Goal: Transaction & Acquisition: Obtain resource

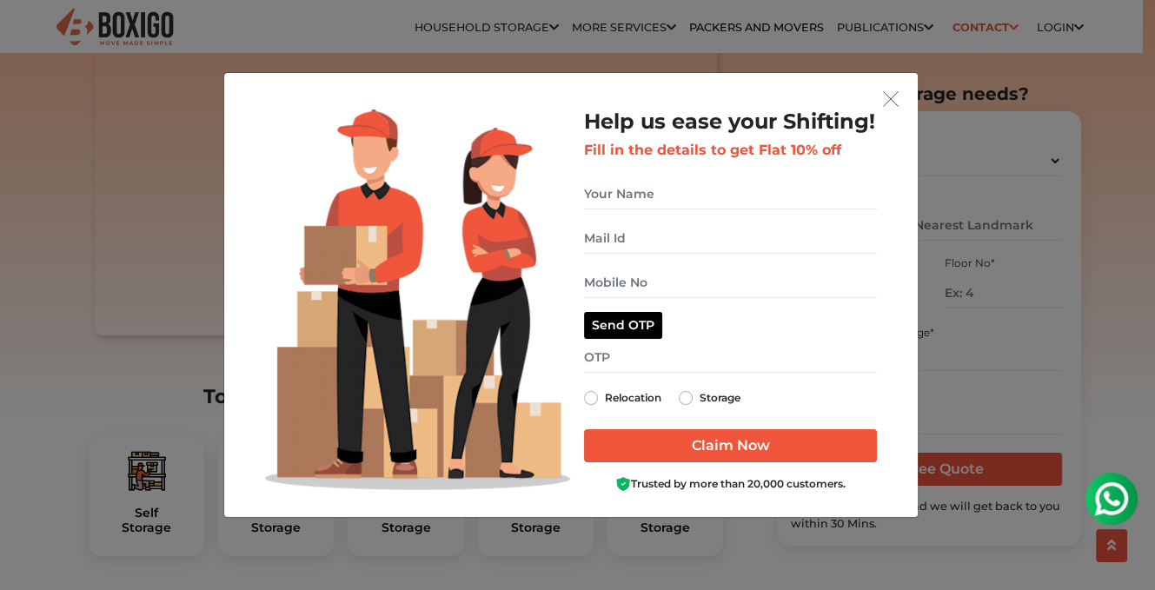
scroll to position [348, 0]
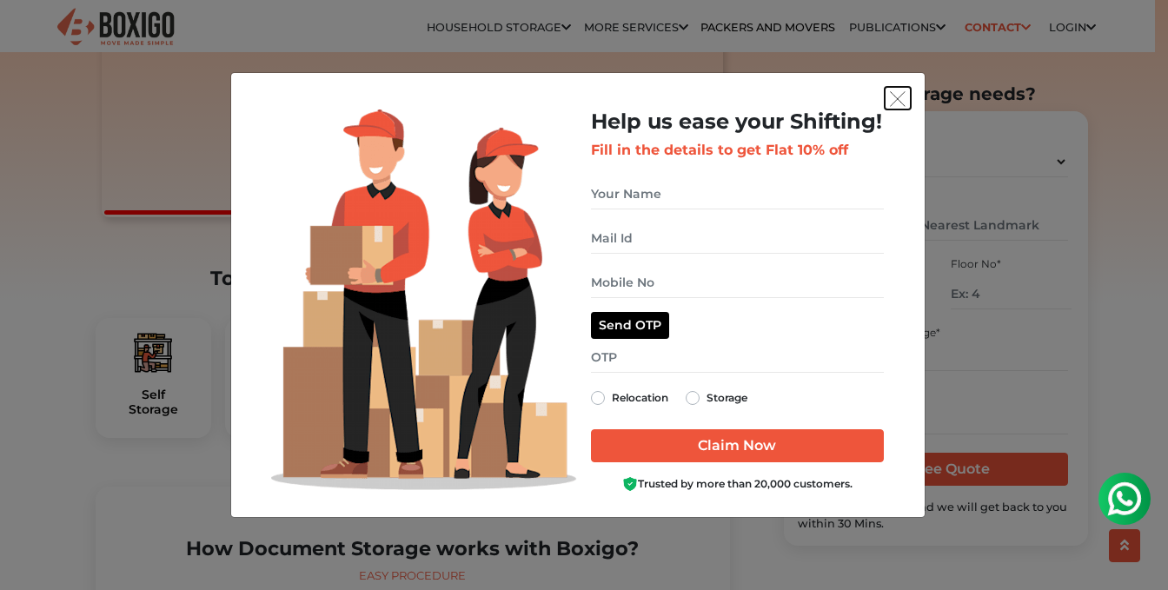
click at [897, 102] on img "get free quote dialog" at bounding box center [898, 99] width 16 height 16
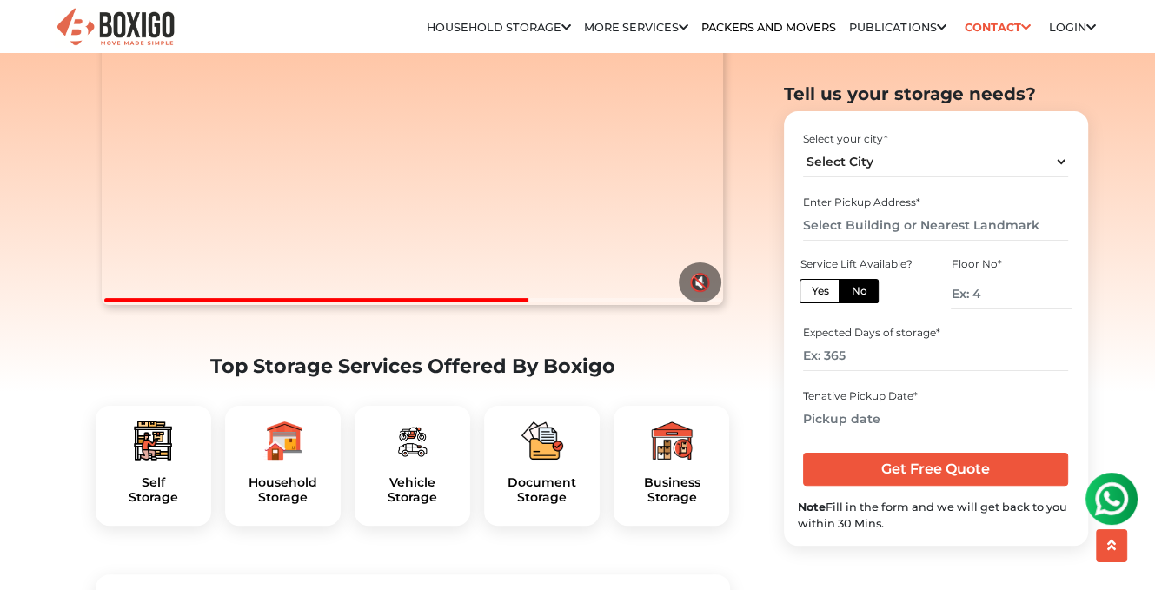
scroll to position [261, 0]
click at [539, 461] on img at bounding box center [543, 440] width 42 height 42
click at [543, 461] on img at bounding box center [543, 440] width 42 height 42
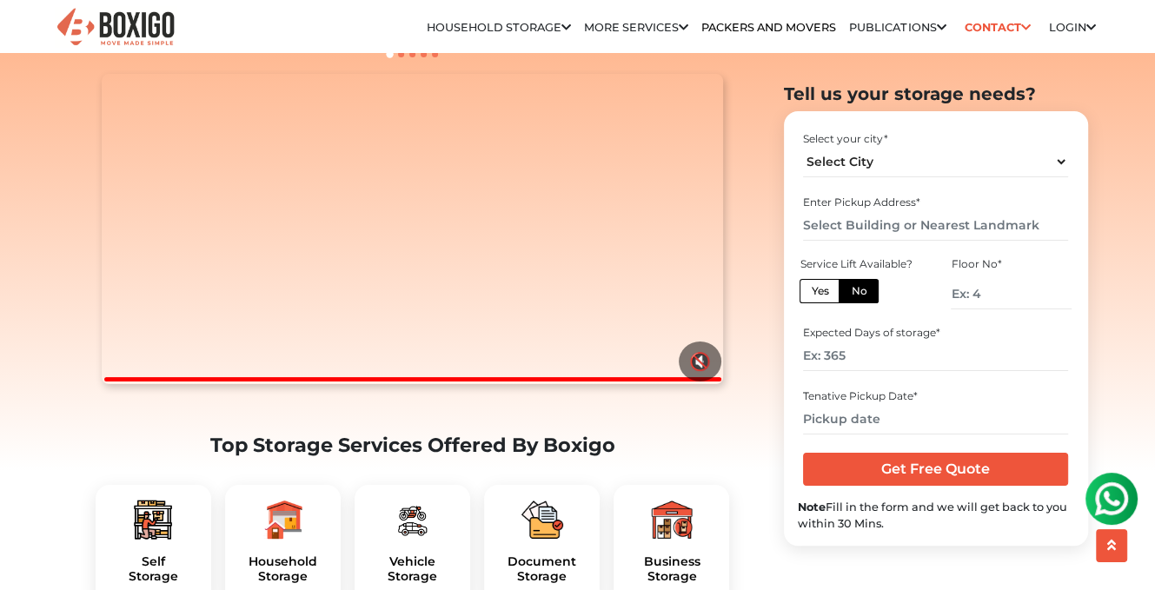
scroll to position [0, 0]
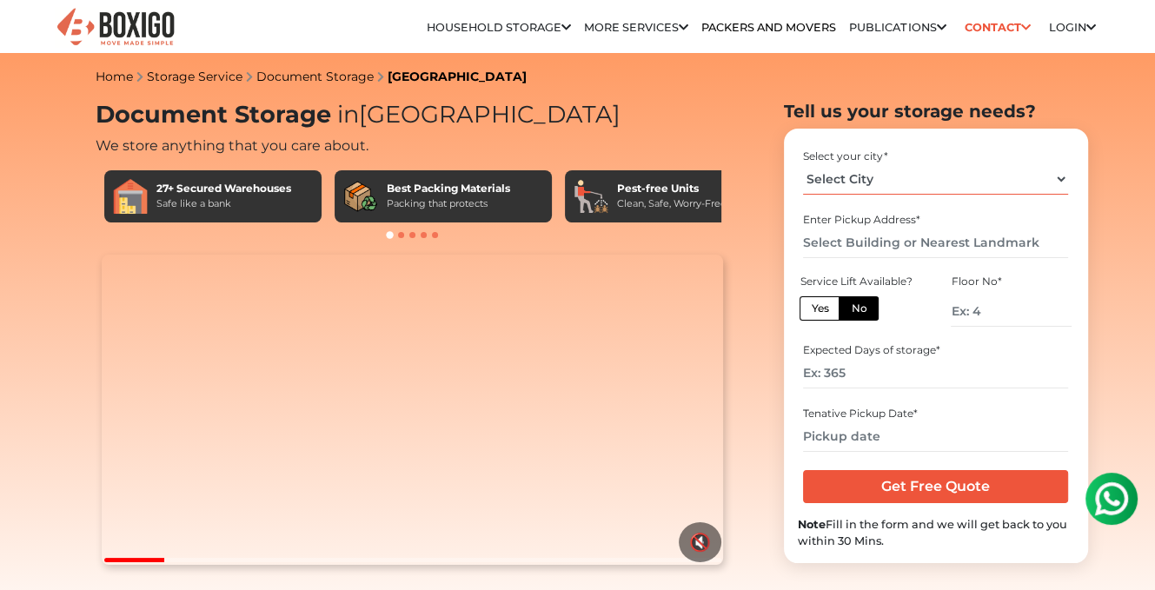
click at [1061, 173] on select "Select City Bangalore Bengaluru Bhopal Bhubaneswar Chennai Coimbatore Cuttack D…" at bounding box center [935, 179] width 265 height 30
select select "[GEOGRAPHIC_DATA]"
click at [803, 164] on select "Select City Bangalore Bengaluru Bhopal Bhubaneswar Chennai Coimbatore Cuttack D…" at bounding box center [935, 179] width 265 height 30
click at [818, 311] on label "Yes" at bounding box center [820, 308] width 40 height 24
click at [818, 311] on input "Yes" at bounding box center [816, 306] width 11 height 11
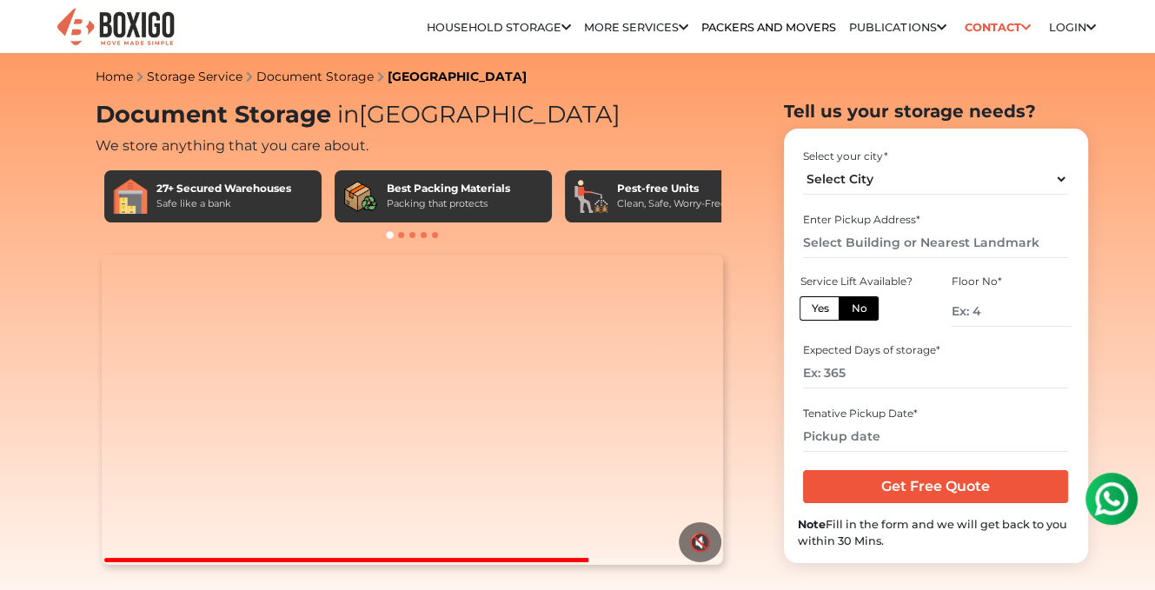
radio input "true"
click at [818, 311] on label "Yes" at bounding box center [820, 308] width 40 height 24
click at [818, 311] on input "Yes" at bounding box center [816, 306] width 11 height 11
click at [862, 375] on input "number" at bounding box center [935, 373] width 265 height 30
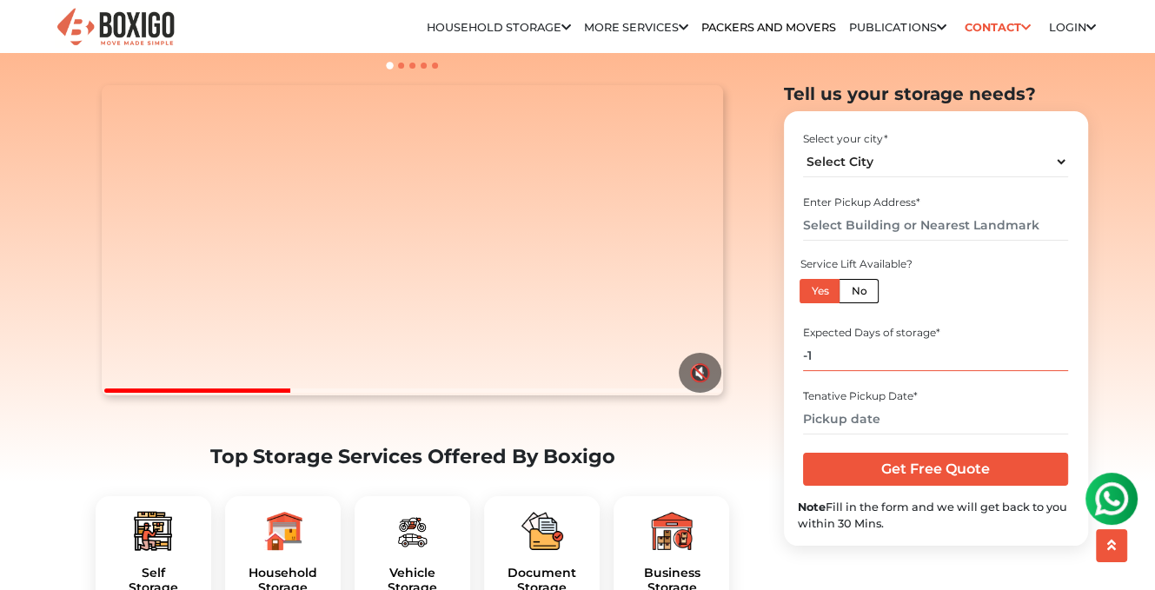
scroll to position [174, 0]
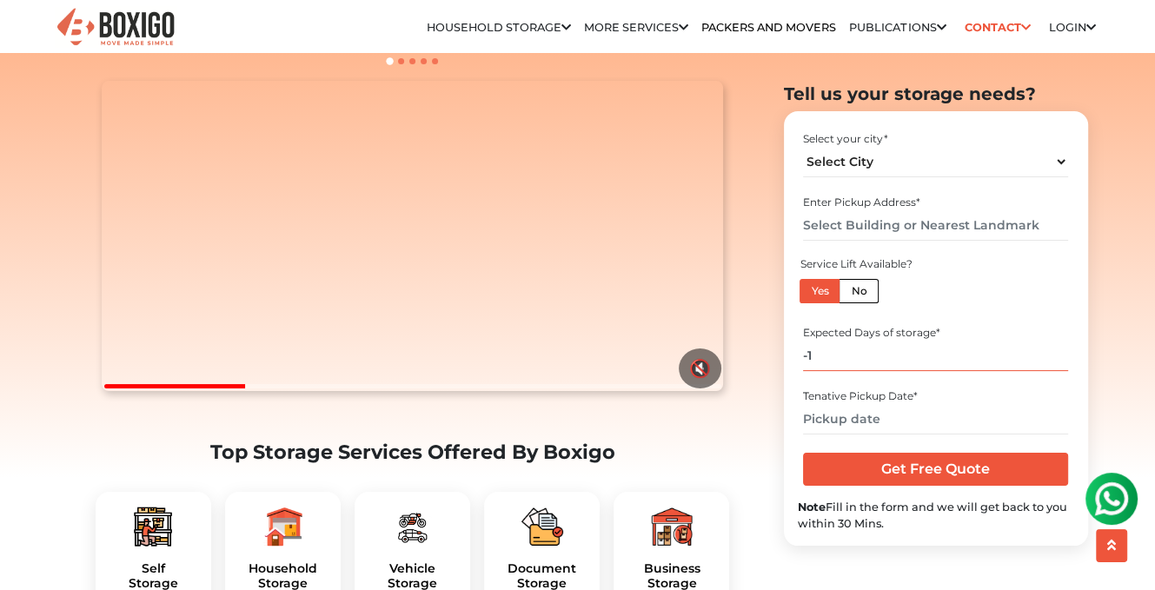
type input "-1"
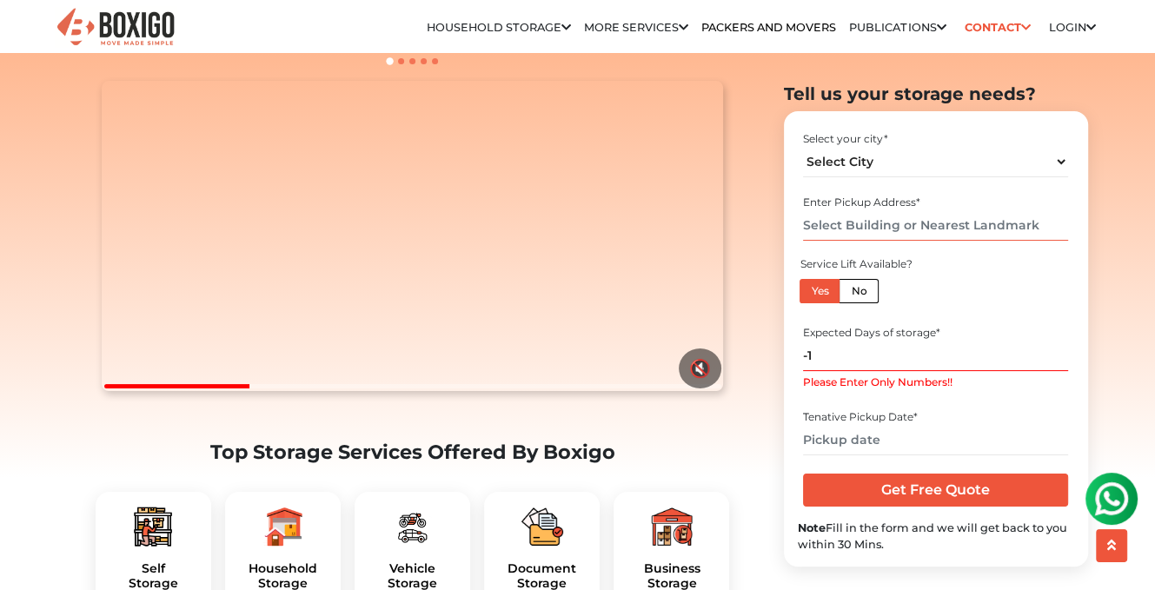
click at [807, 225] on input "text" at bounding box center [935, 225] width 265 height 30
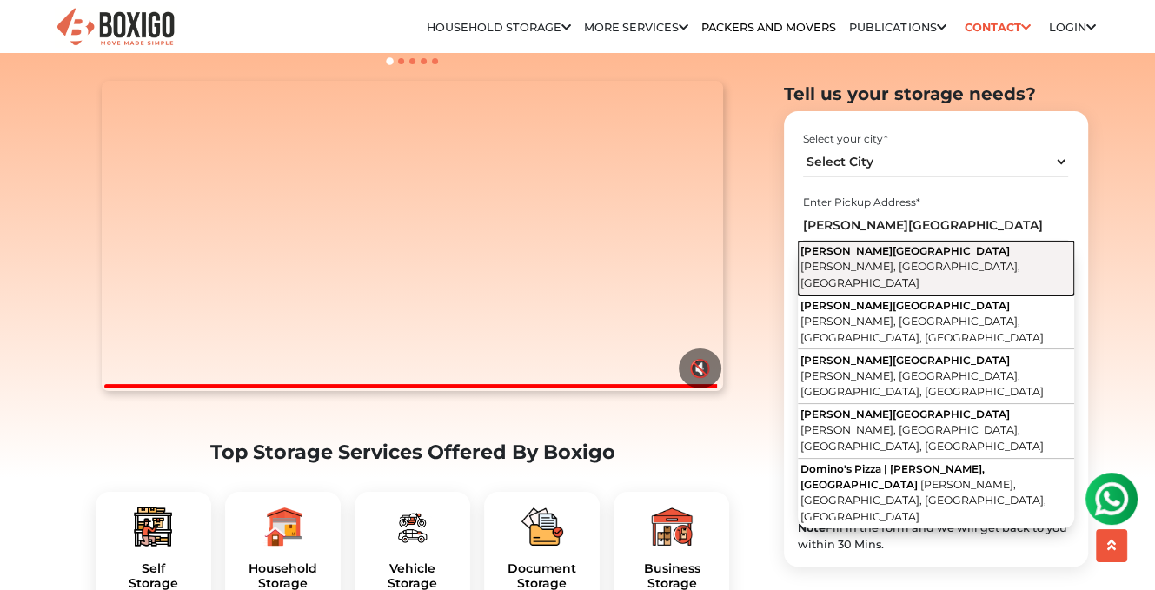
click at [921, 260] on span "Anna Salai, Chennai, Tamil Nadu" at bounding box center [911, 275] width 220 height 30
type input "Spencer Plaza, Anna Salai, Chennai, Tamil Nadu"
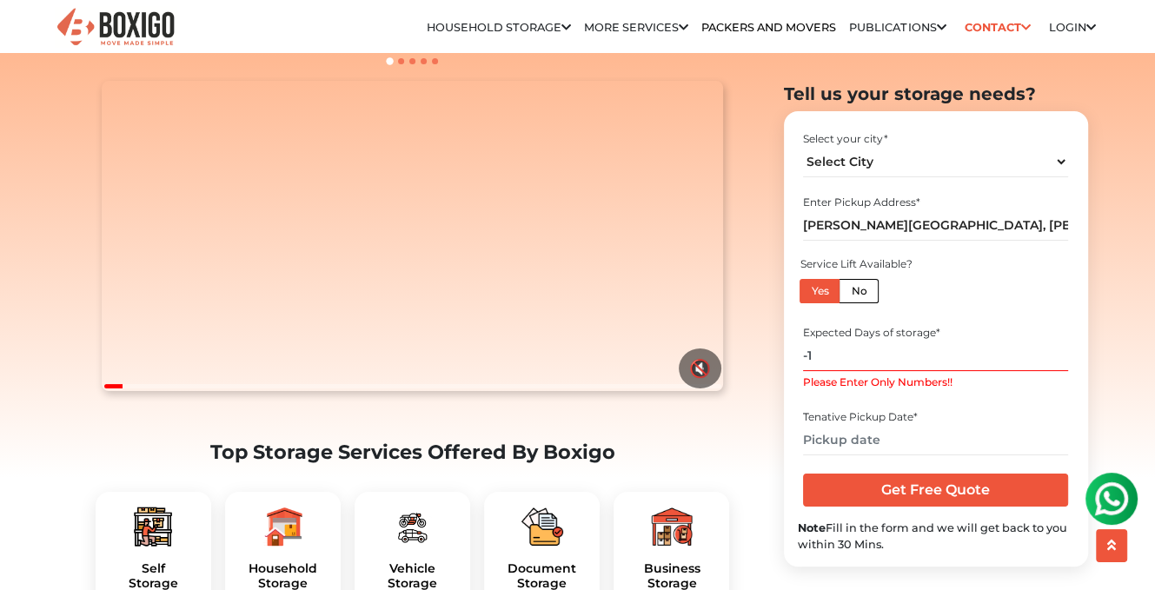
click at [834, 354] on input "-1" at bounding box center [935, 356] width 265 height 30
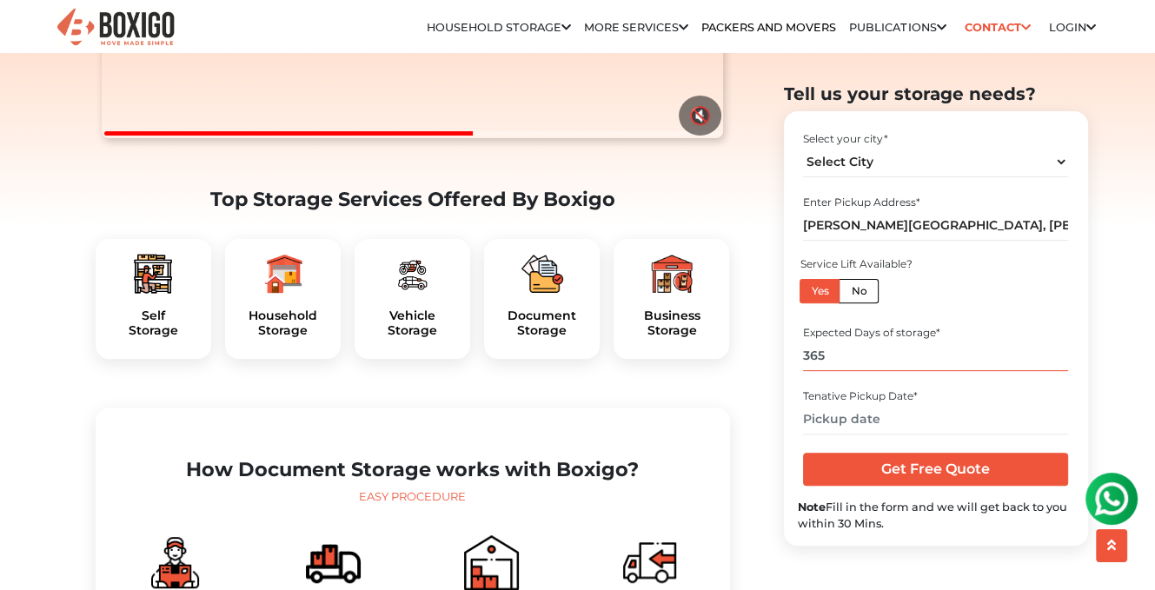
scroll to position [435, 0]
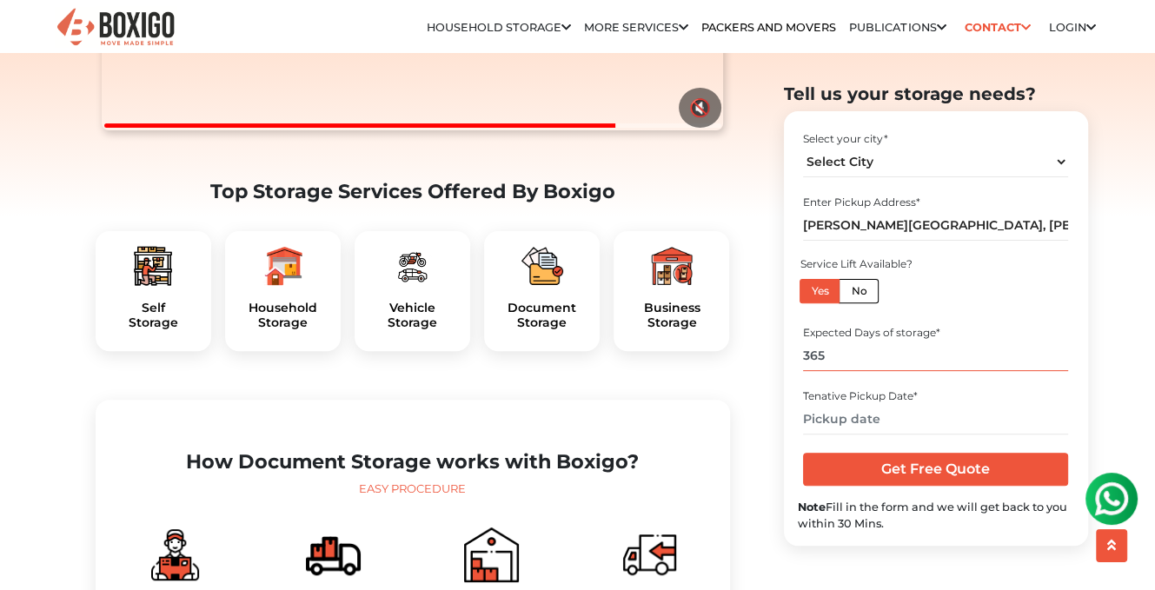
type input "365"
click at [892, 427] on input "text" at bounding box center [935, 419] width 265 height 30
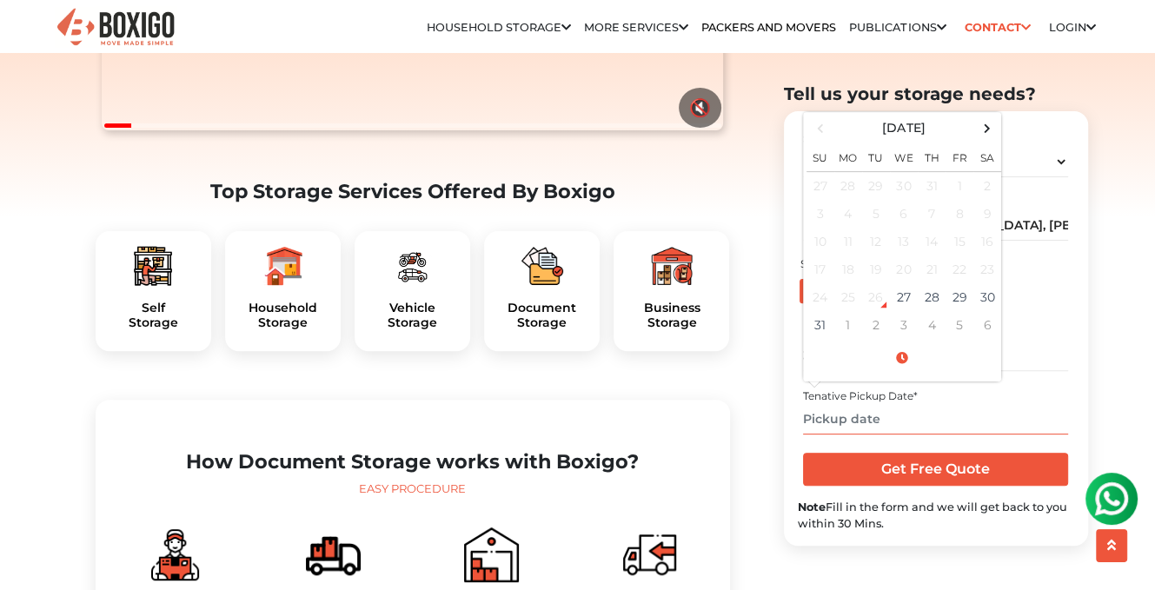
click at [889, 419] on input "text" at bounding box center [935, 419] width 265 height 30
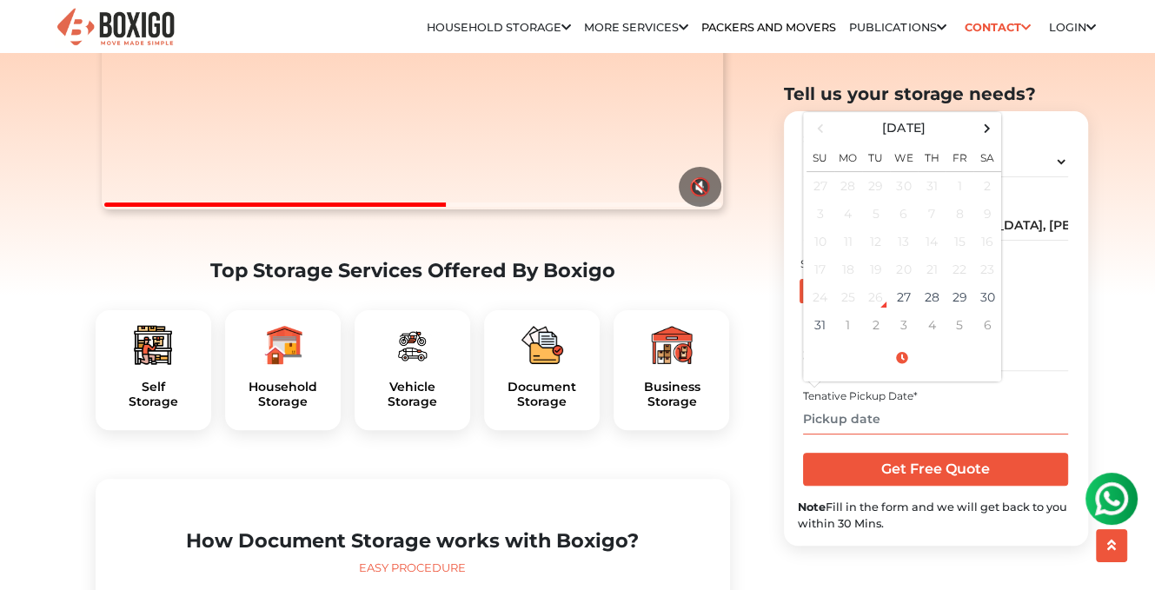
scroll to position [348, 0]
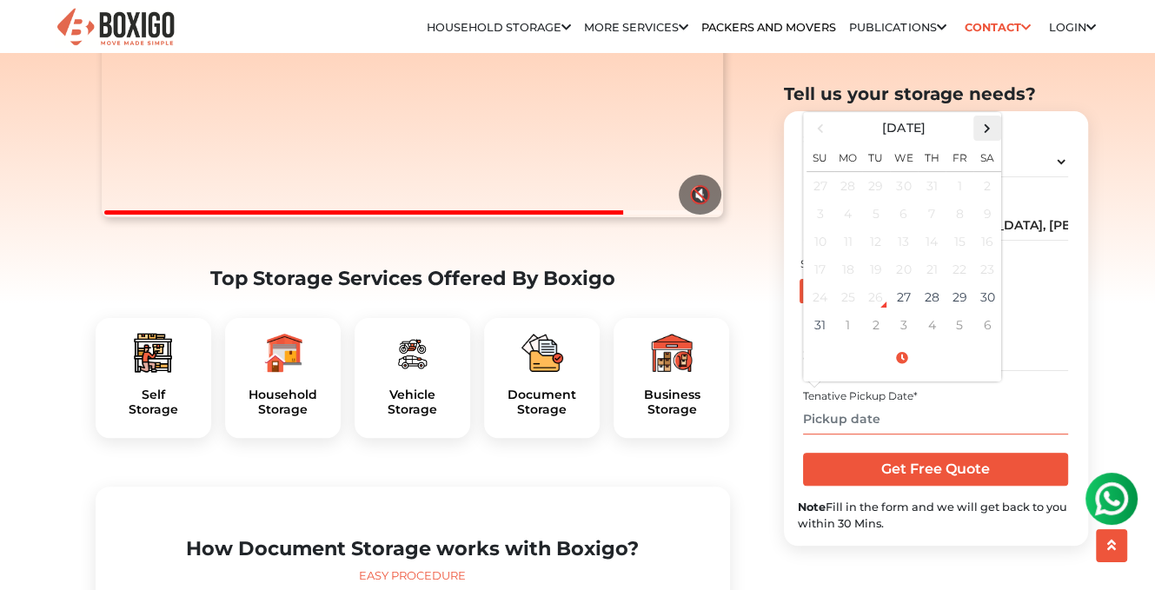
click at [989, 124] on span at bounding box center [986, 128] width 23 height 23
click at [846, 181] on td "1" at bounding box center [849, 185] width 28 height 29
type input "09/01/2025 12:00 AM"
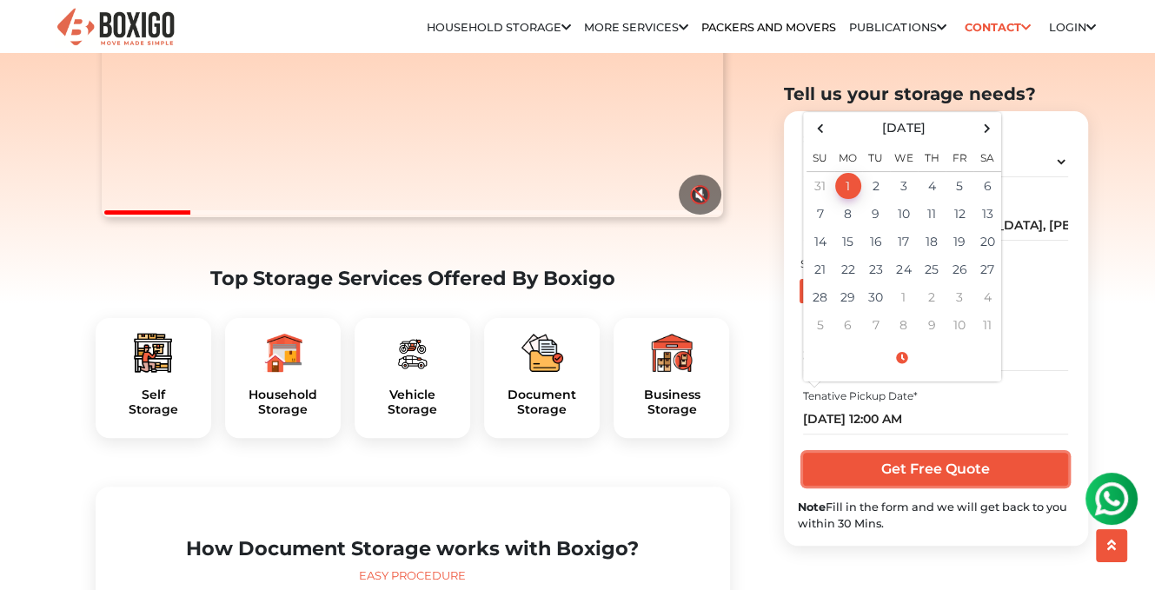
click at [955, 469] on input "Get Free Quote" at bounding box center [935, 469] width 265 height 33
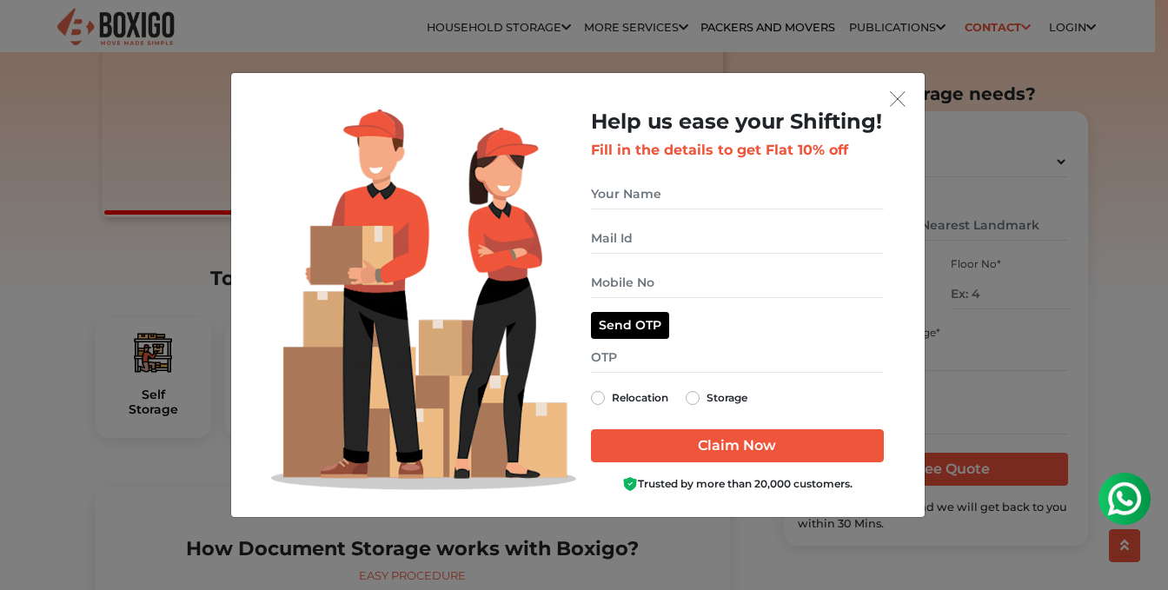
click at [707, 403] on label "Storage" at bounding box center [727, 398] width 41 height 21
click at [696, 403] on input "Storage" at bounding box center [693, 396] width 14 height 17
radio input "true"
click at [706, 194] on input "get free quote dialog" at bounding box center [737, 194] width 293 height 30
type input "Sivaramakrishnan"
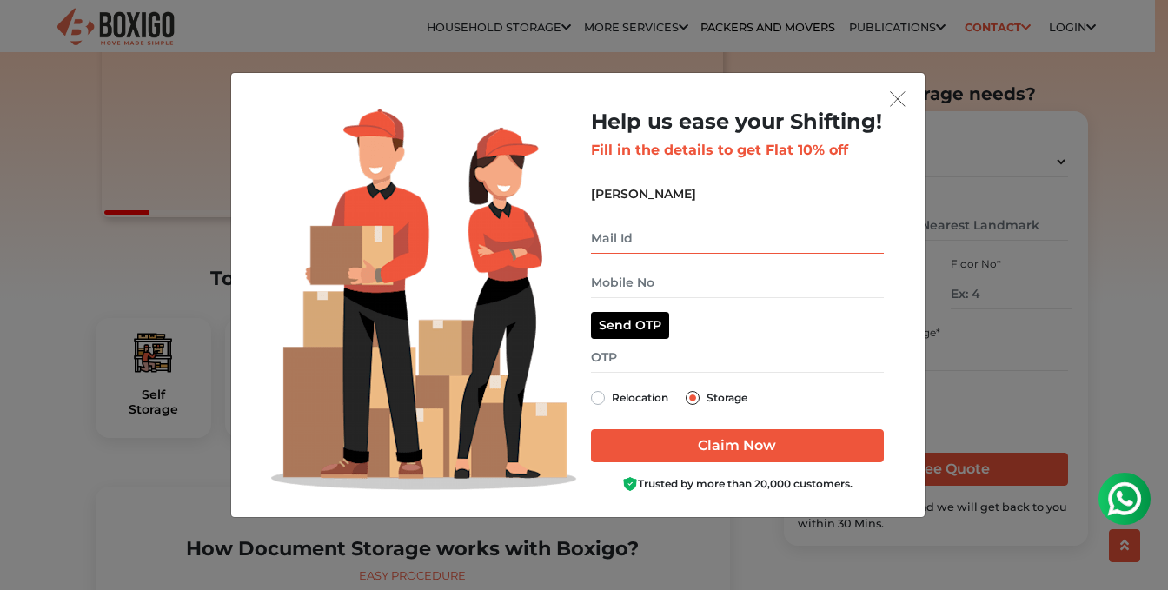
click at [681, 250] on input "get free quote dialog" at bounding box center [737, 238] width 293 height 30
type input "nsrk2004@gmail.com"
click at [673, 295] on input "get free quote dialog" at bounding box center [737, 283] width 293 height 30
type input "9840087903"
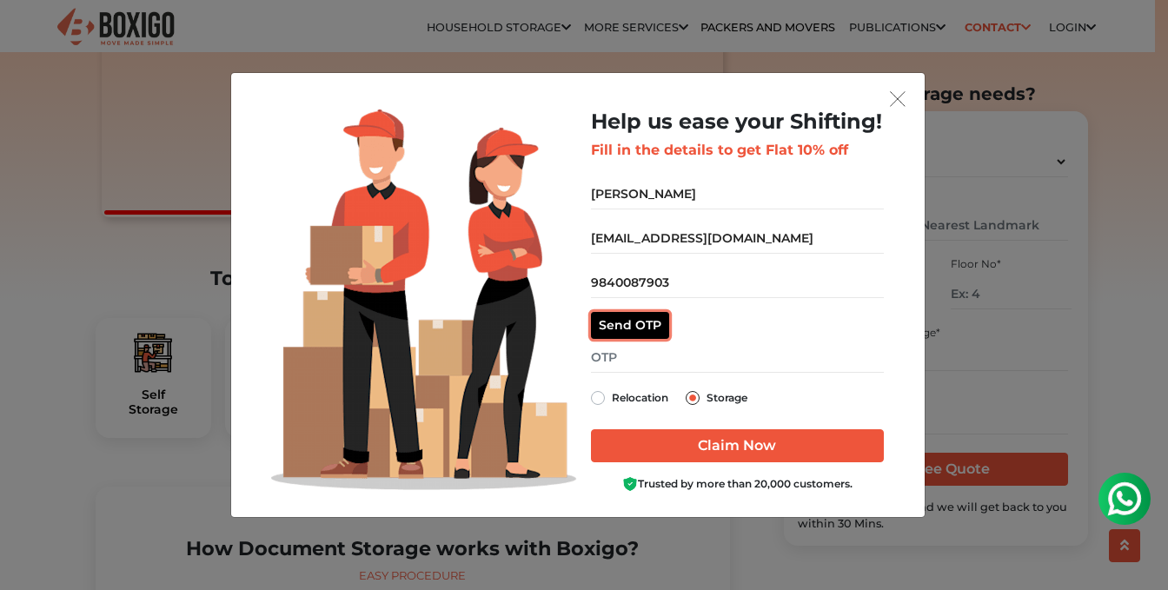
click at [654, 326] on button "Send OTP" at bounding box center [630, 325] width 78 height 27
click at [633, 354] on input "get free quote dialog" at bounding box center [737, 358] width 293 height 30
type input "1092"
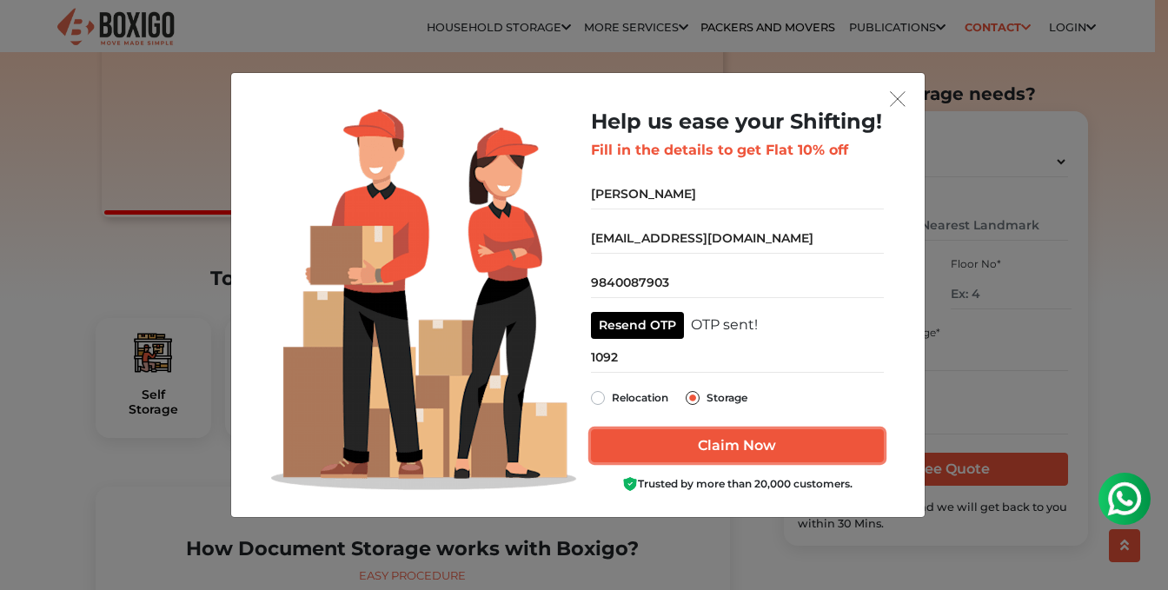
click at [748, 442] on input "Claim Now" at bounding box center [737, 445] width 293 height 33
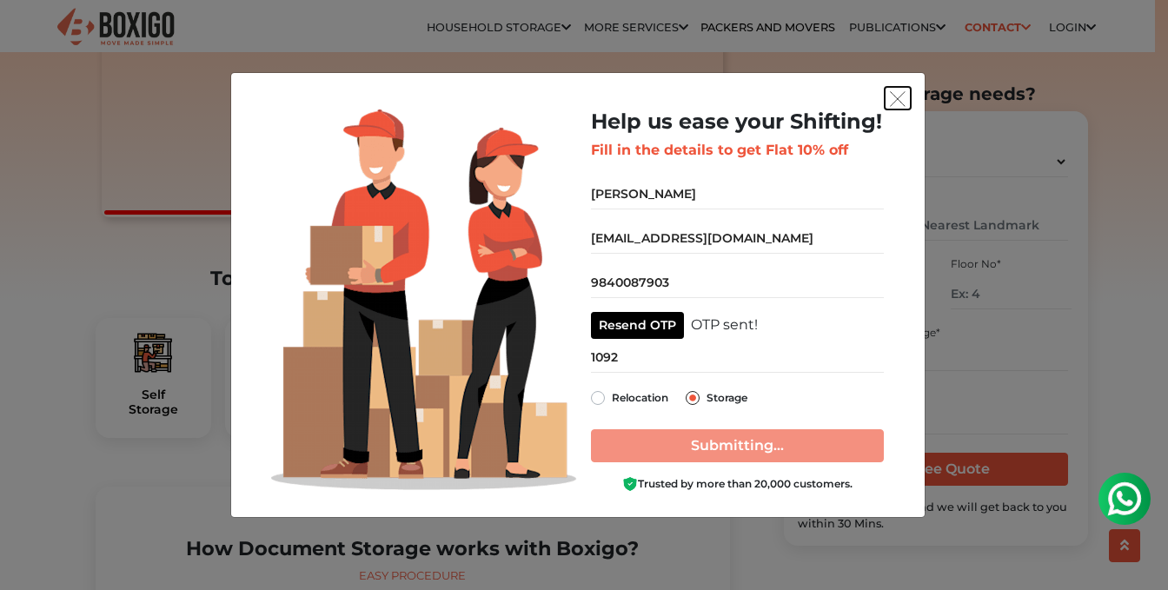
click at [895, 97] on img "get free quote dialog" at bounding box center [898, 99] width 16 height 16
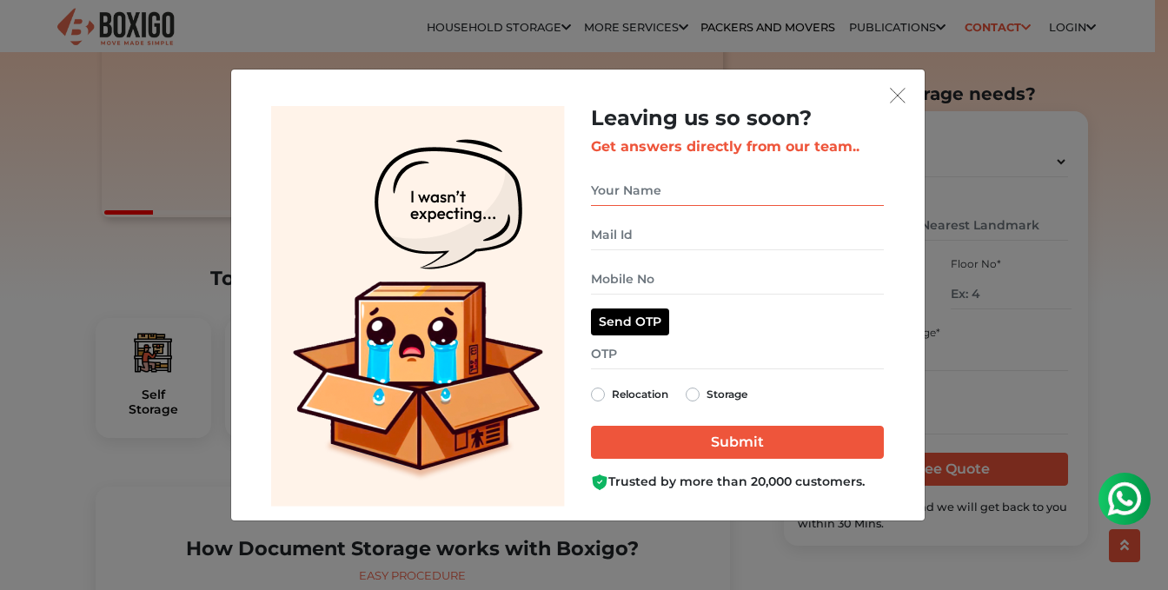
click at [696, 201] on input "get free quote dialog" at bounding box center [737, 191] width 293 height 30
type input "Sivaramakrishnan"
click at [675, 239] on input "get free quote dialog" at bounding box center [737, 235] width 293 height 30
type input "nsrk2004@gmail.com"
click at [670, 287] on input "get free quote dialog" at bounding box center [737, 279] width 293 height 30
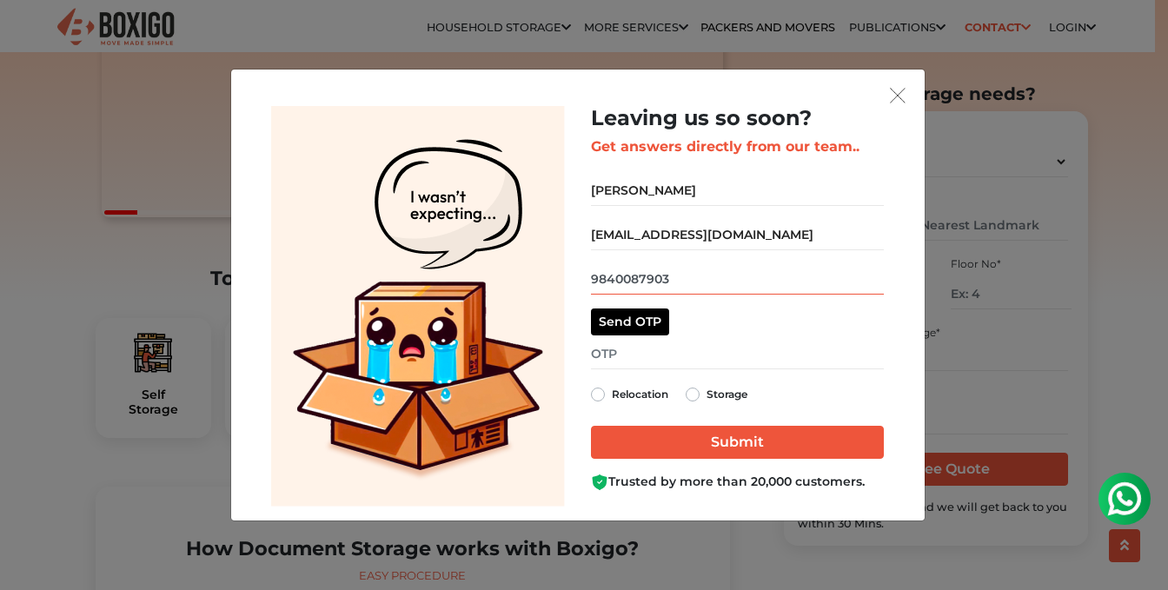
type input "9840087903"
click at [641, 322] on button "Send OTP" at bounding box center [630, 322] width 78 height 27
click at [707, 396] on label "Storage" at bounding box center [727, 394] width 41 height 21
click at [699, 396] on input "Storage" at bounding box center [693, 392] width 14 height 17
radio input "true"
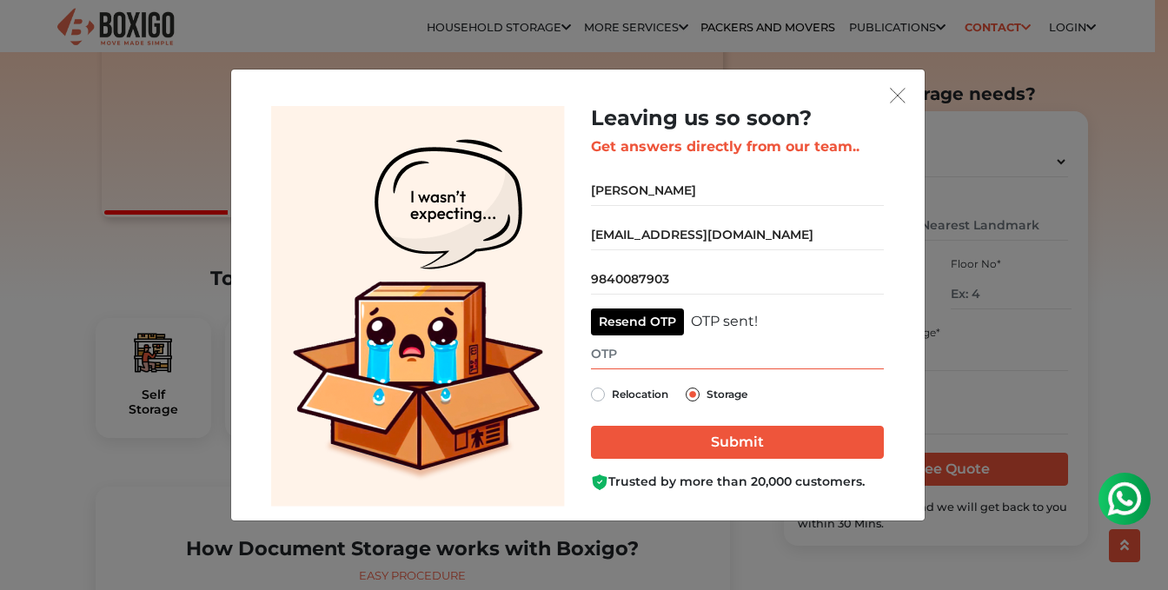
click at [641, 352] on input "get free quote dialog" at bounding box center [737, 354] width 293 height 30
type input "5851"
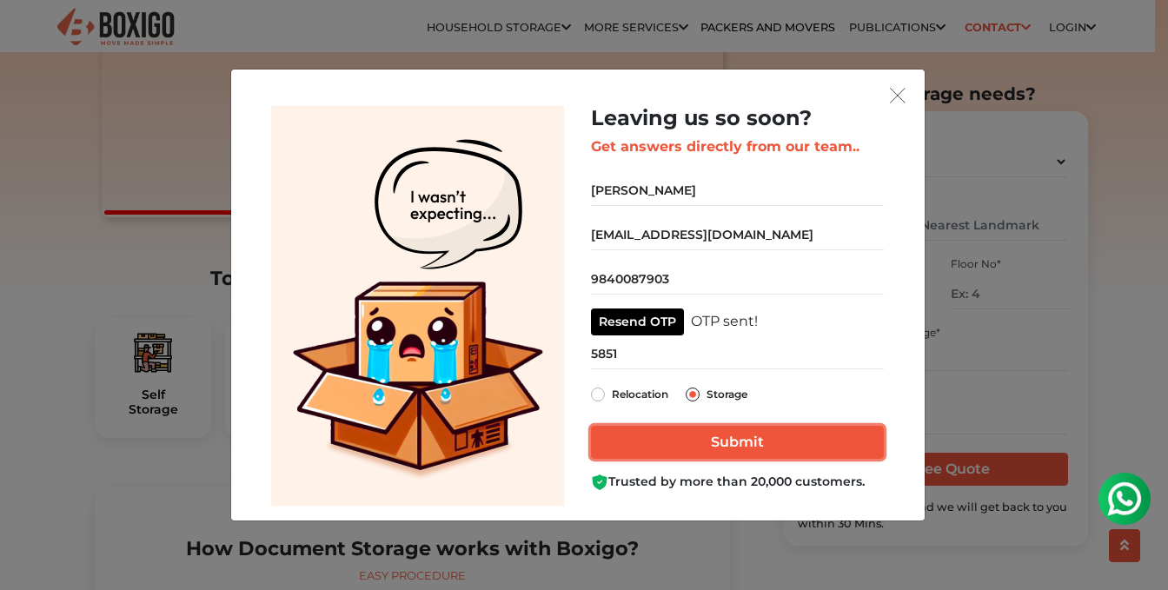
click at [737, 439] on input "Submit" at bounding box center [737, 442] width 293 height 33
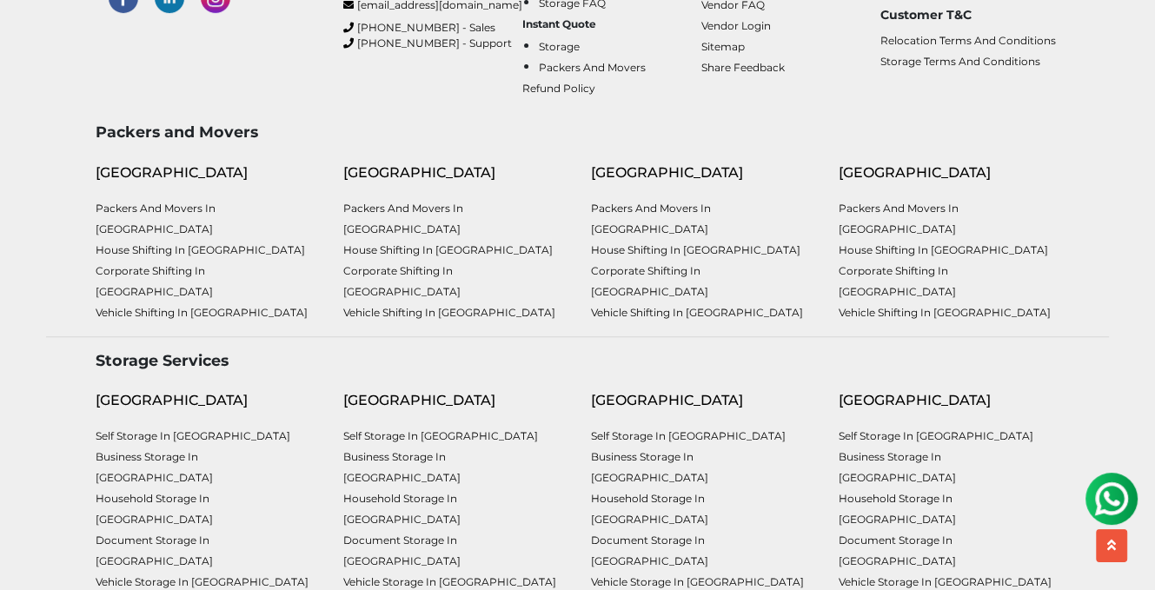
scroll to position [174, 0]
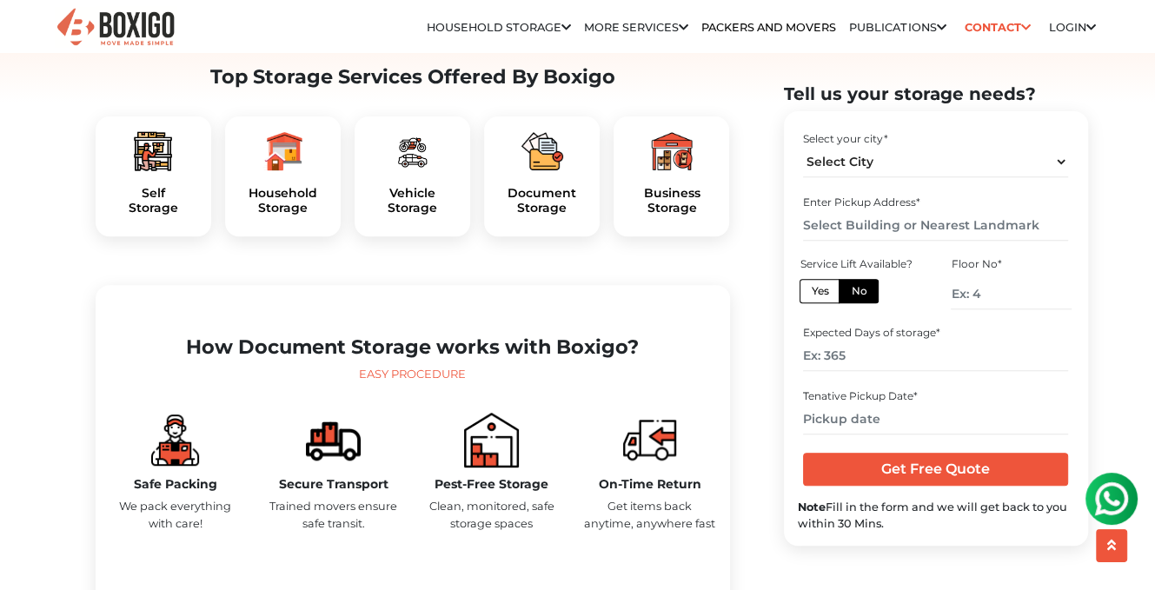
scroll to position [348, 0]
